Goal: Transaction & Acquisition: Purchase product/service

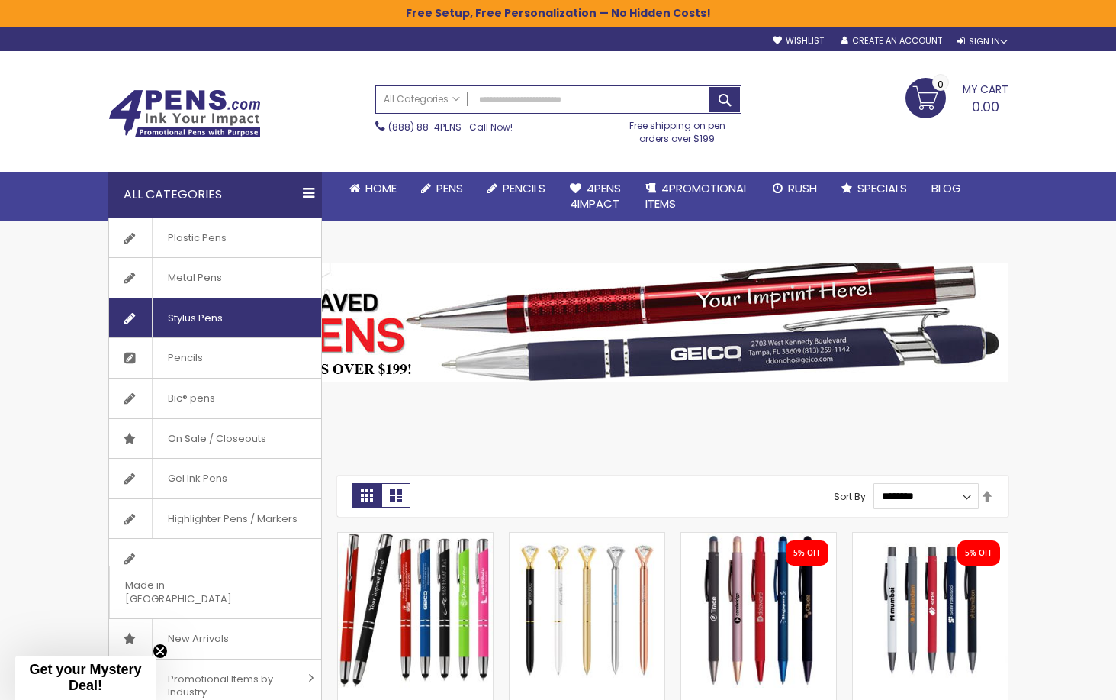
click at [201, 317] on span "Stylus Pens" at bounding box center [195, 318] width 86 height 40
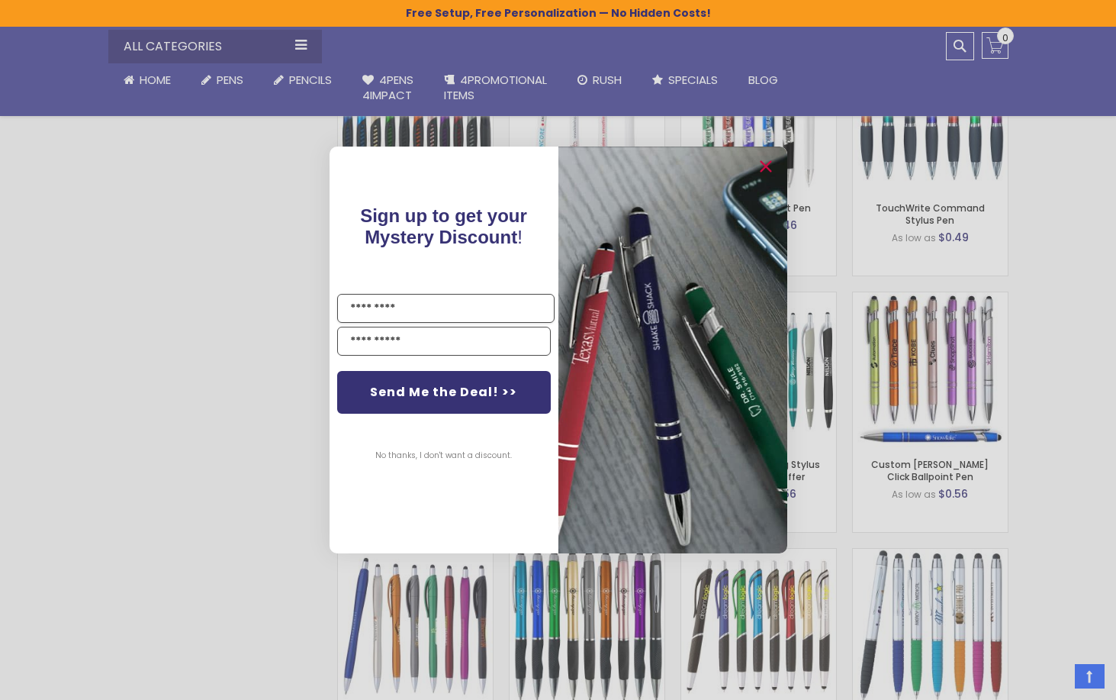
scroll to position [1031, 0]
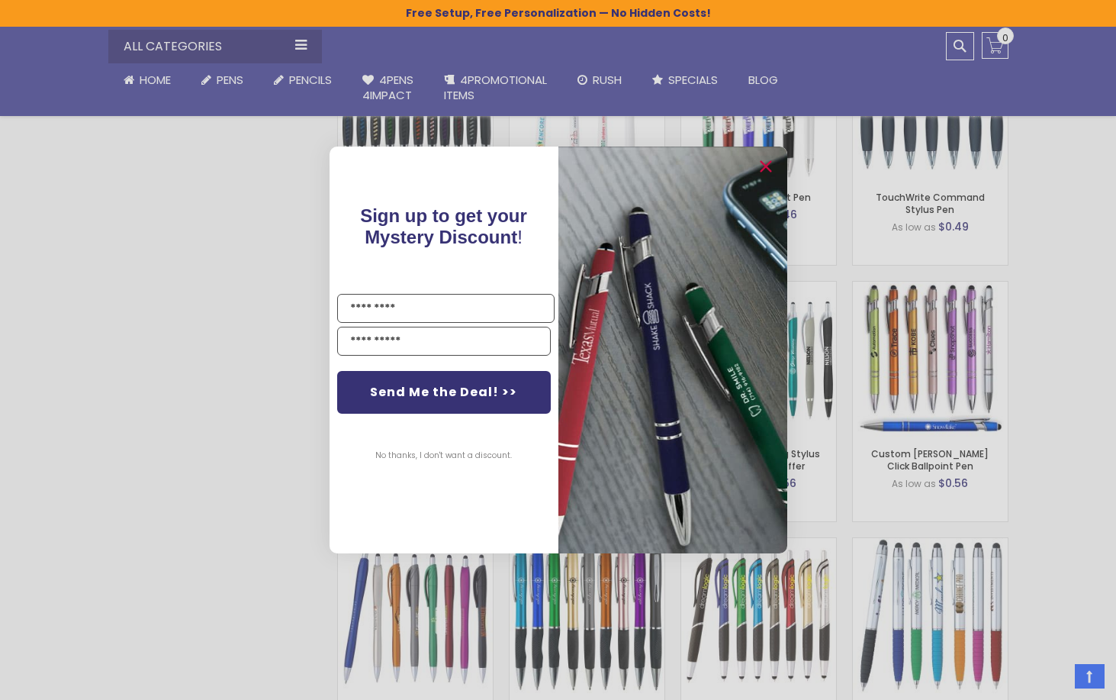
click at [264, 441] on div "Close dialog Sign up to get your Mystery Discount ! Name Email Send Me the Deal…" at bounding box center [558, 350] width 1116 height 700
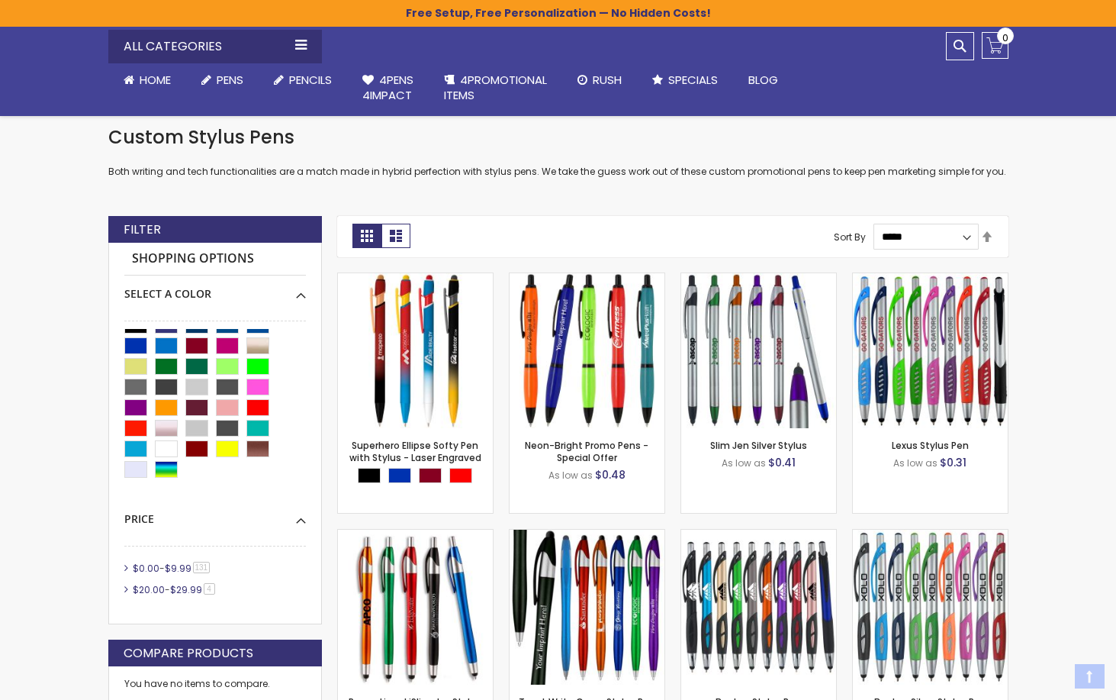
scroll to position [398, 0]
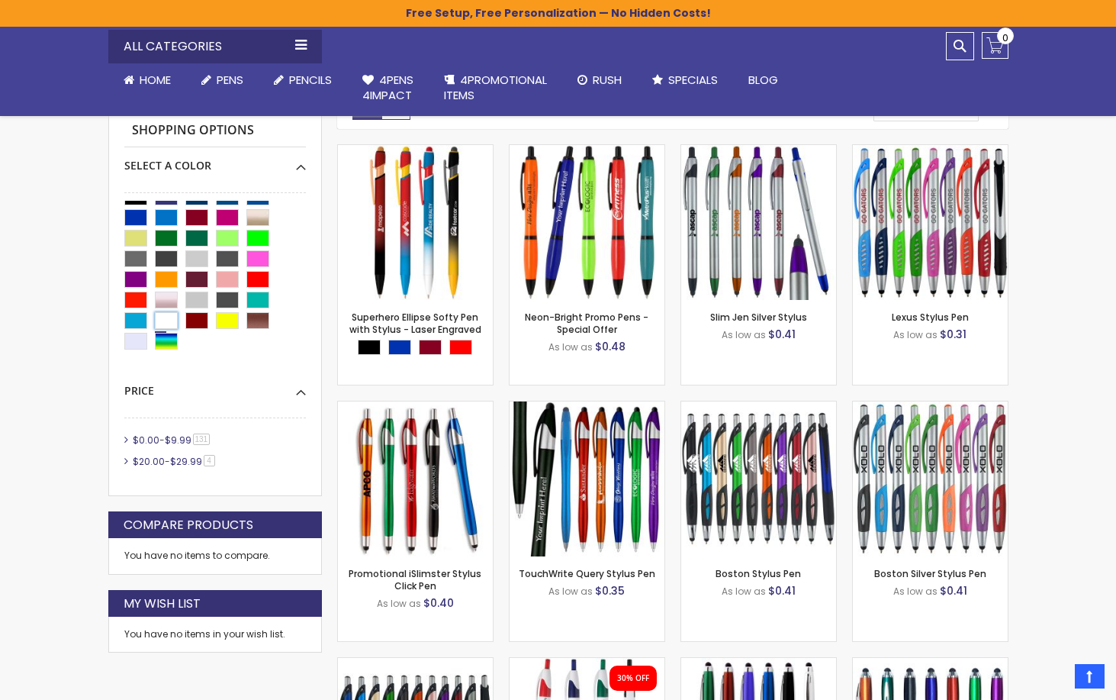
click at [170, 320] on div "White" at bounding box center [166, 320] width 23 height 17
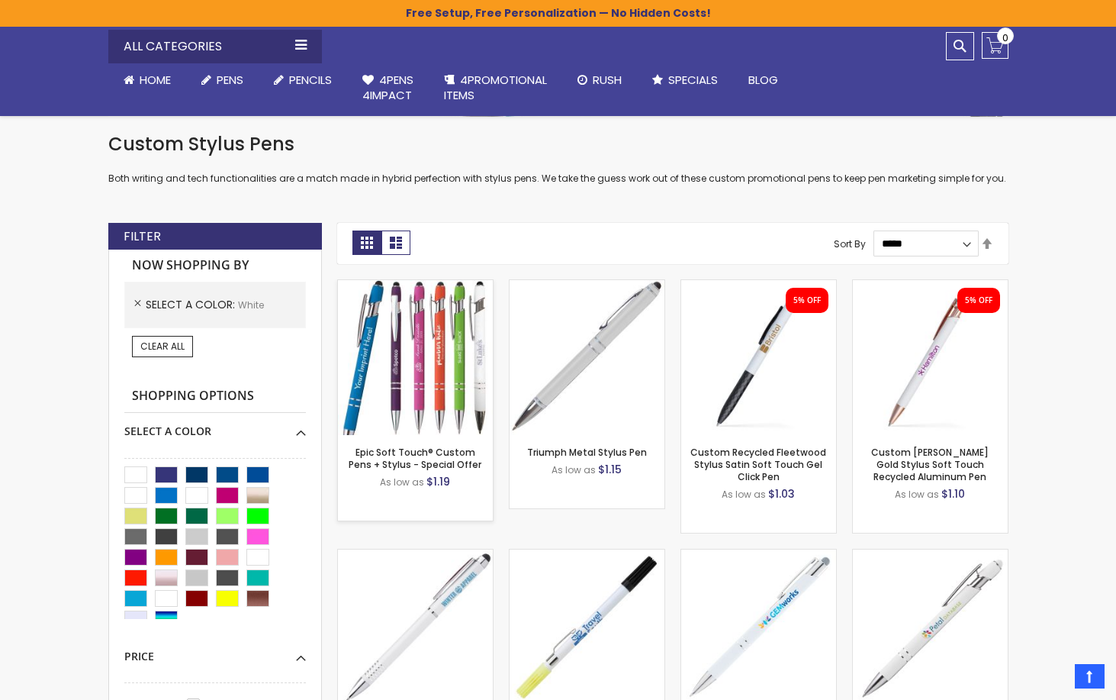
scroll to position [262, 0]
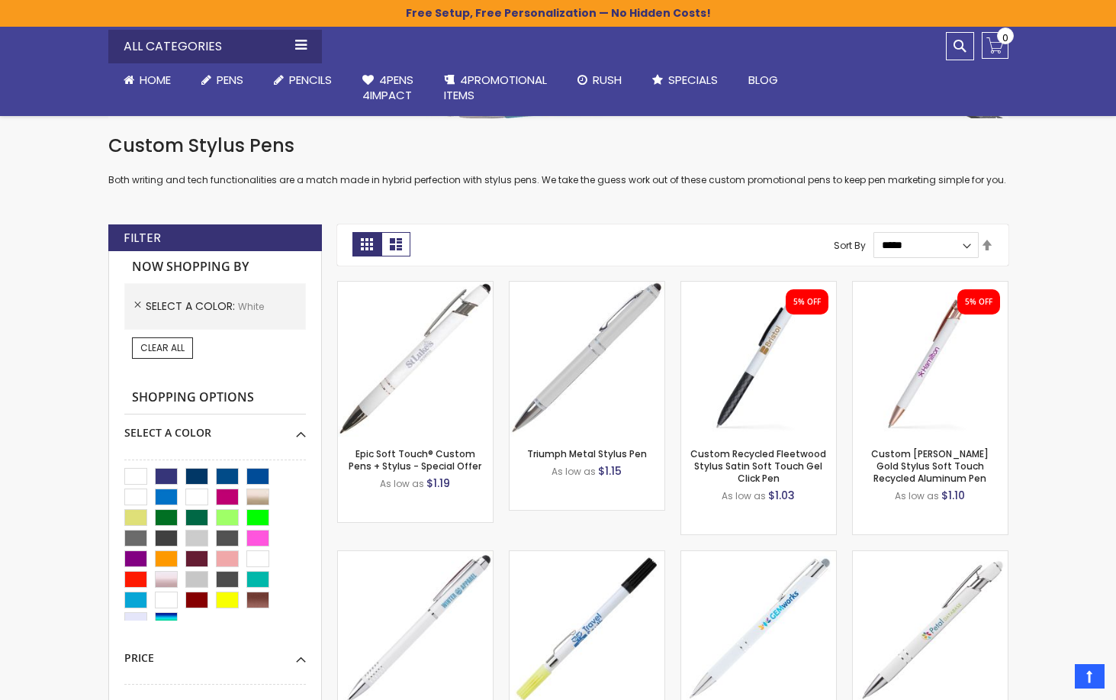
click at [366, 245] on strong "Grid" at bounding box center [366, 244] width 29 height 24
click at [359, 245] on strong "Grid" at bounding box center [366, 244] width 29 height 24
click at [201, 394] on strong "Shopping Options" at bounding box center [215, 397] width 182 height 33
click at [298, 436] on div "Select A Color" at bounding box center [215, 526] width 182 height 225
click at [232, 391] on strong "Shopping Options" at bounding box center [215, 397] width 182 height 33
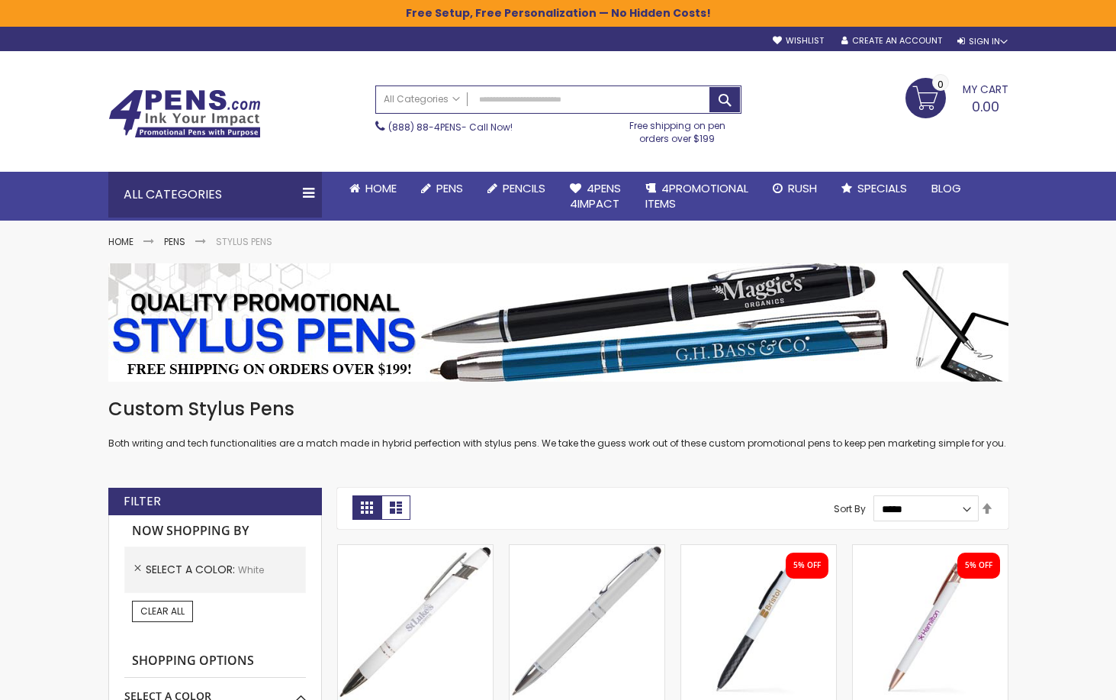
scroll to position [0, 0]
click at [735, 343] on img at bounding box center [558, 322] width 900 height 118
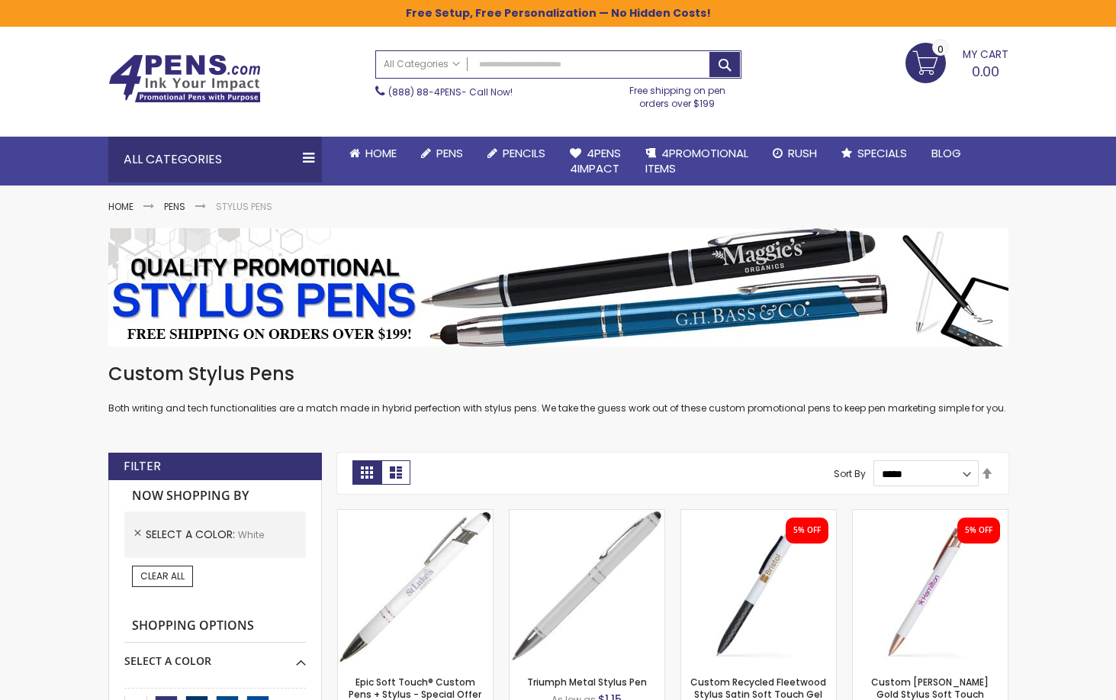
scroll to position [46, 0]
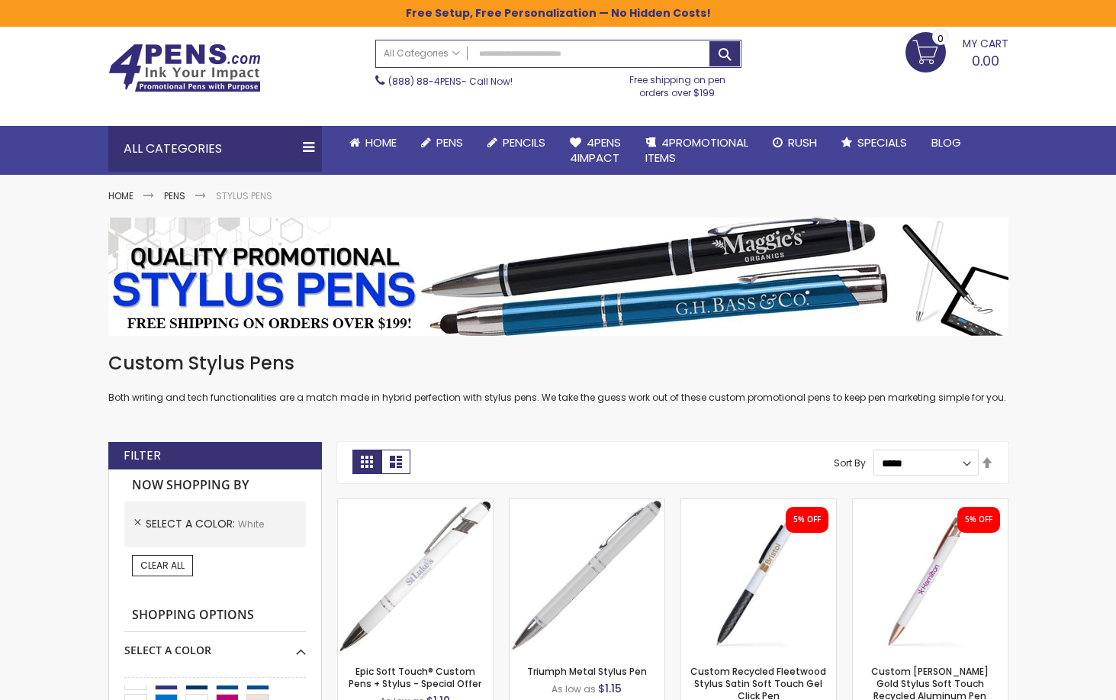
click at [826, 261] on img at bounding box center [558, 276] width 900 height 118
click at [670, 285] on img at bounding box center [558, 276] width 900 height 118
click at [301, 272] on img at bounding box center [558, 276] width 900 height 118
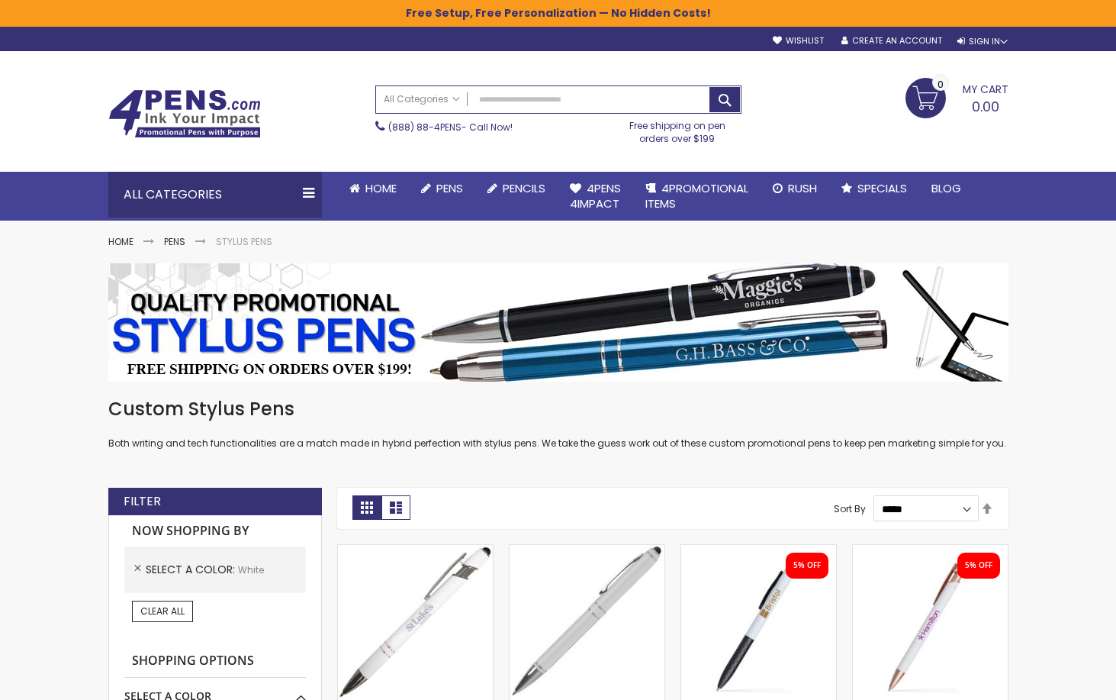
scroll to position [0, 0]
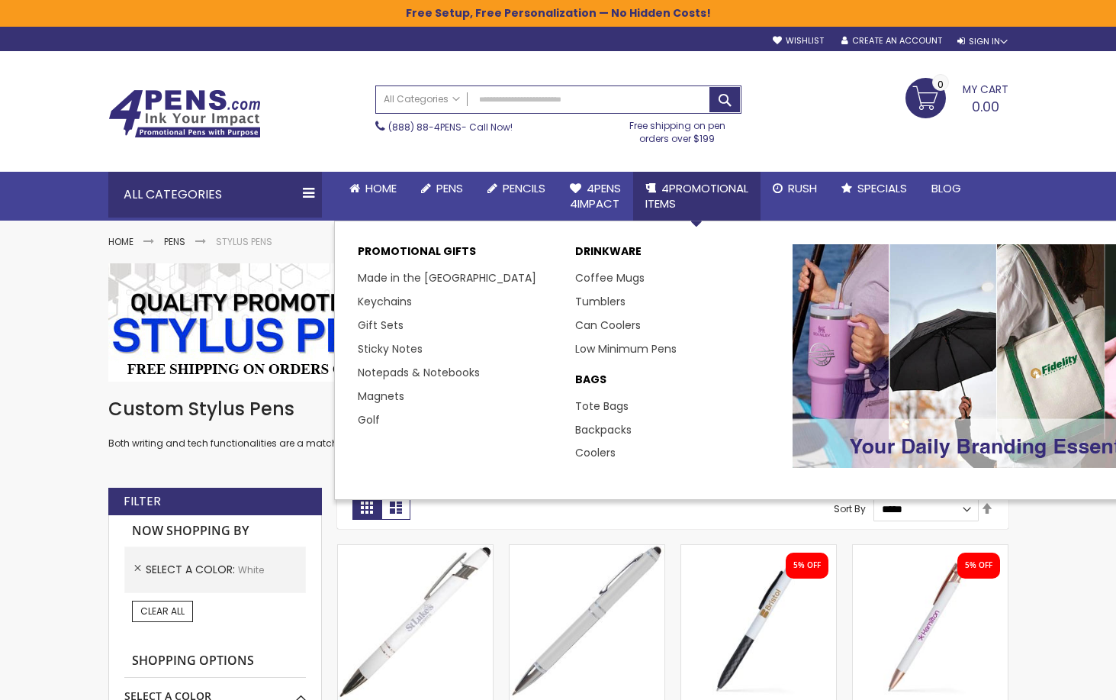
click at [692, 188] on span "4PROMOTIONAL ITEMS" at bounding box center [696, 195] width 103 height 31
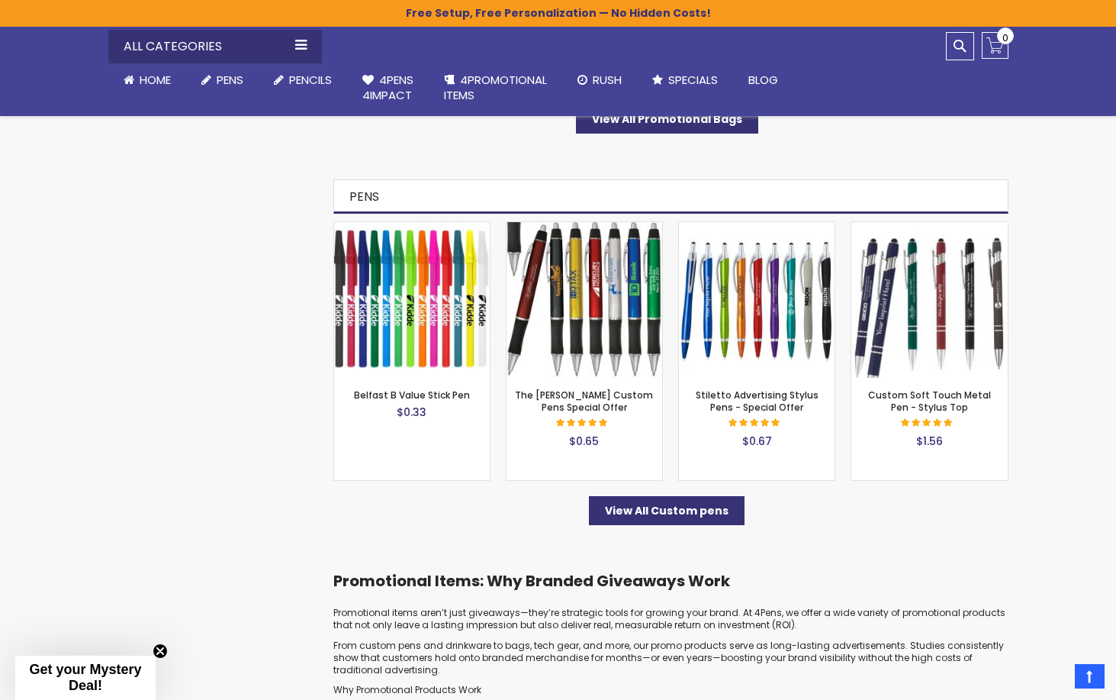
scroll to position [5123, 0]
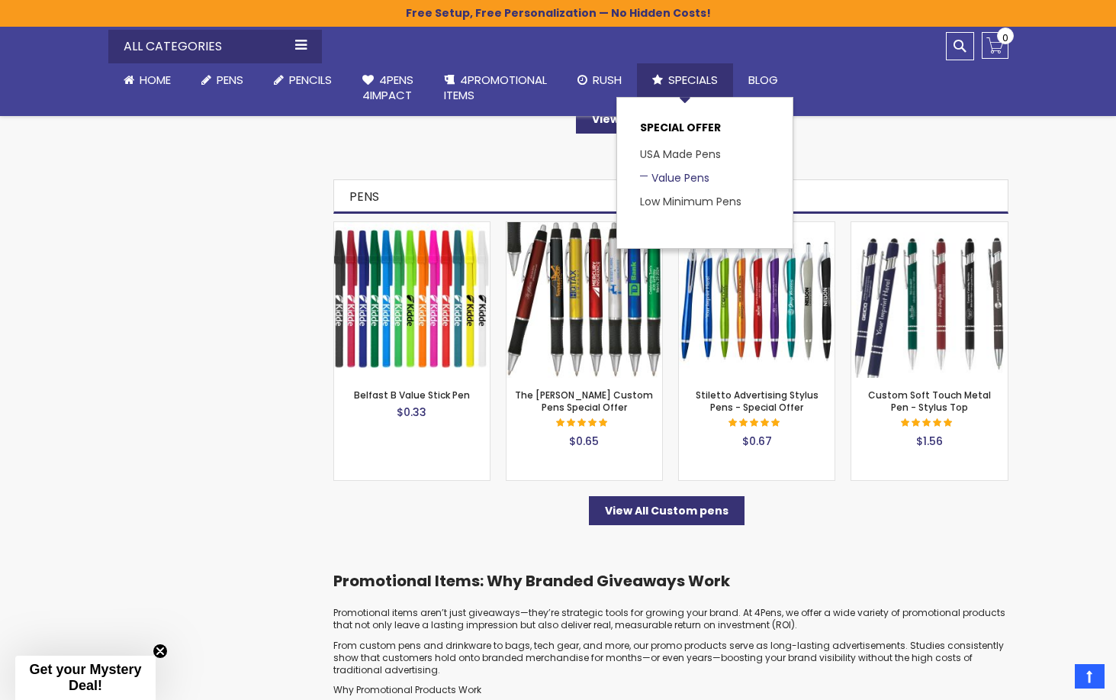
click at [681, 179] on link "Value Pens" at bounding box center [674, 177] width 69 height 15
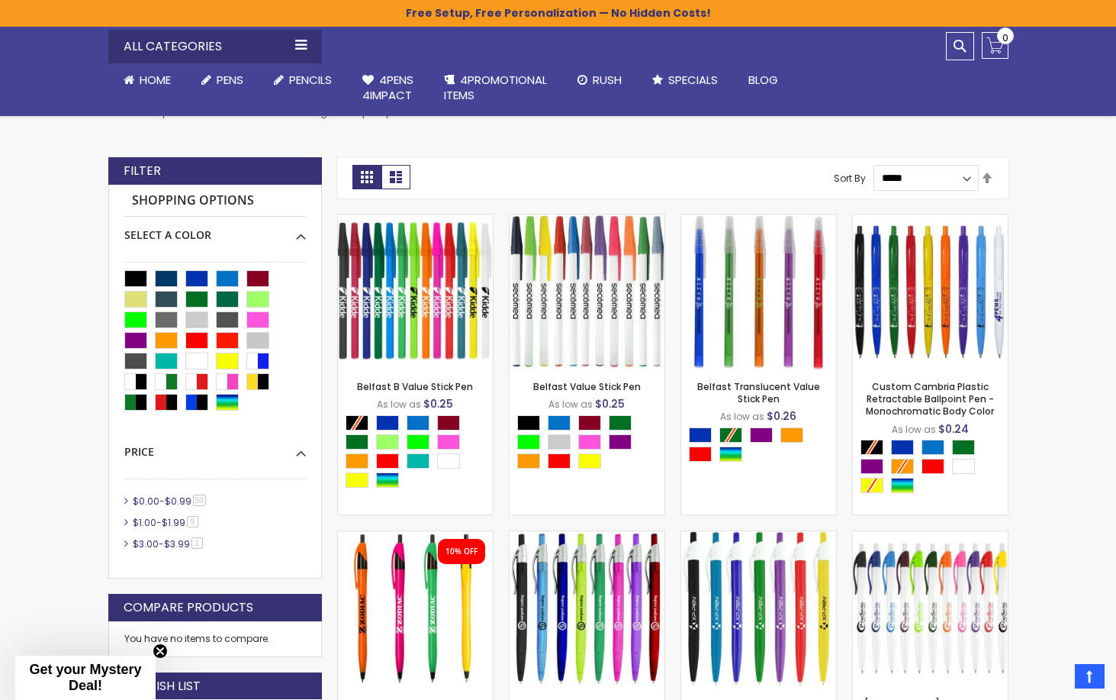
scroll to position [340, 0]
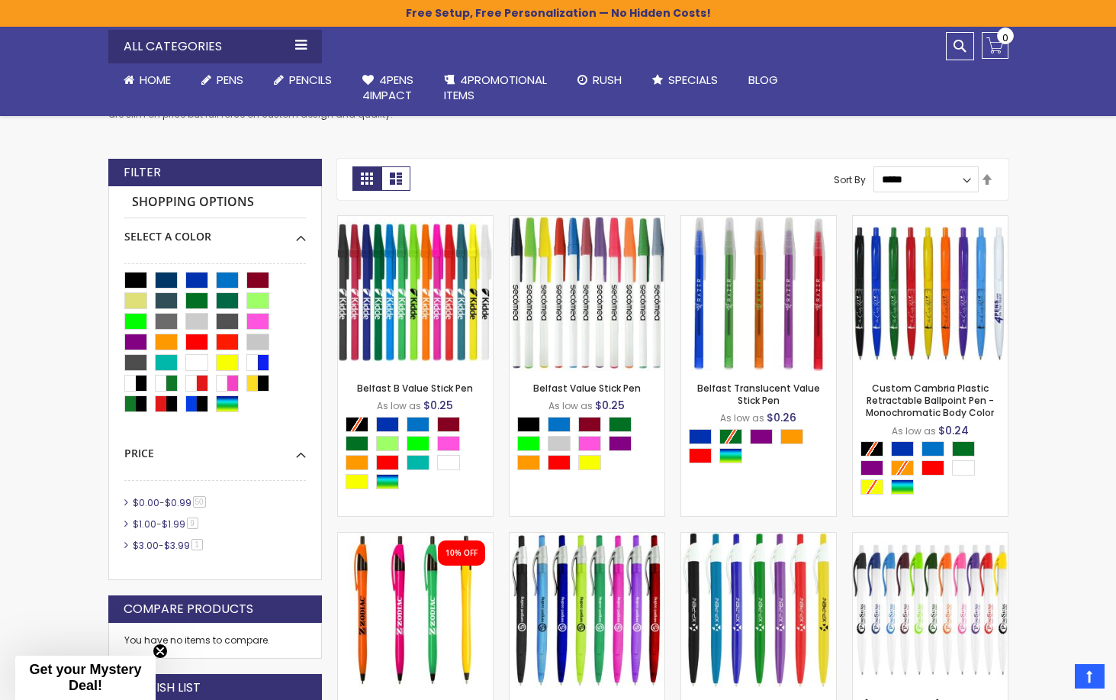
click at [285, 201] on strong "Shopping Options" at bounding box center [215, 202] width 182 height 33
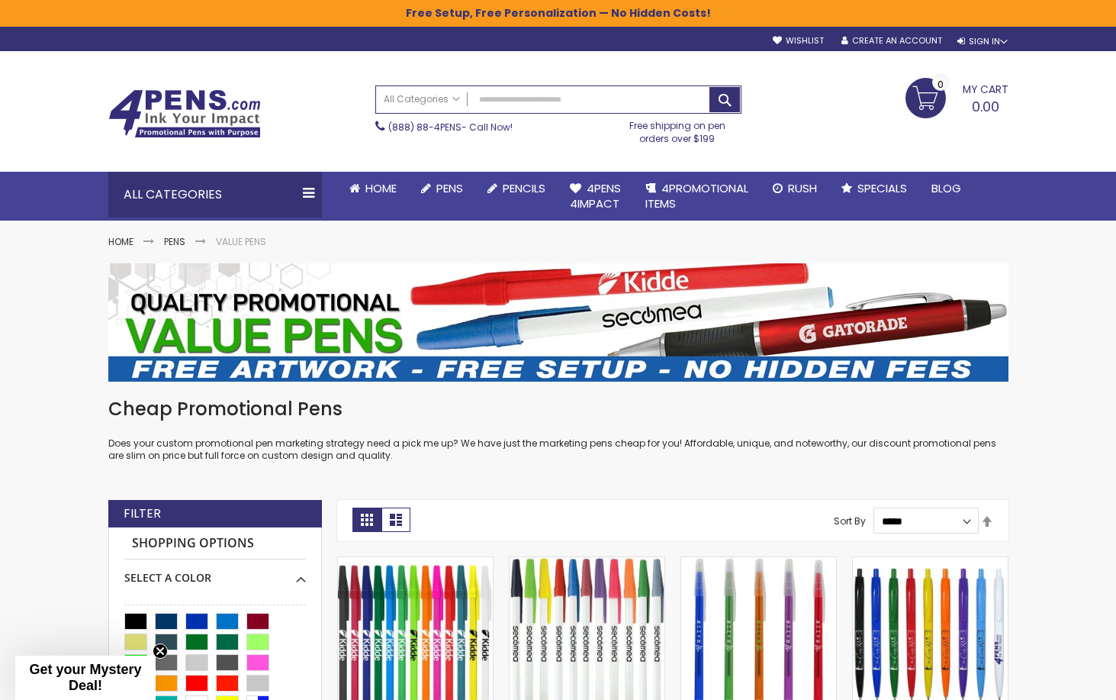
scroll to position [0, 0]
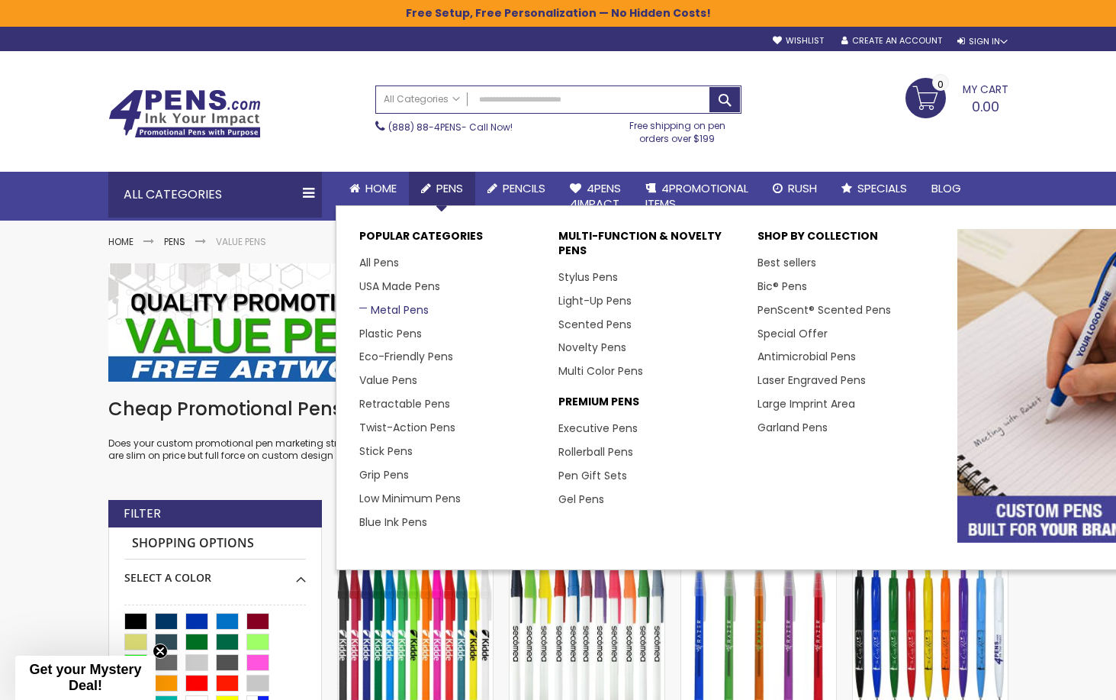
click at [400, 302] on link "Metal Pens" at bounding box center [393, 309] width 69 height 15
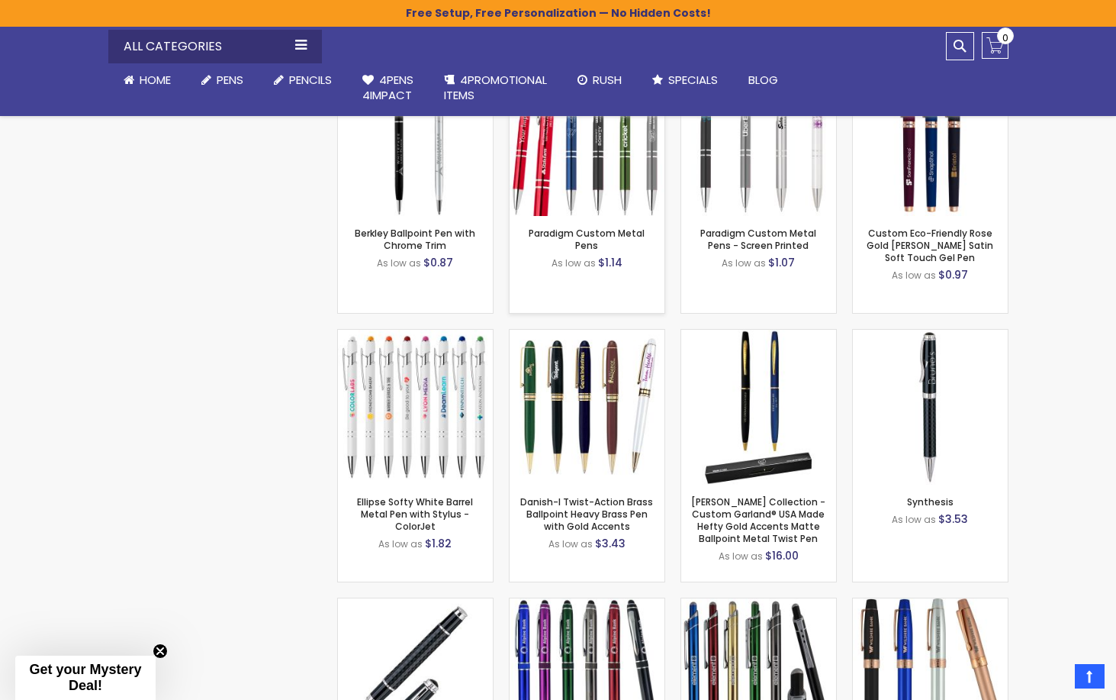
scroll to position [1310, 0]
